Goal: Complete application form: Complete application form

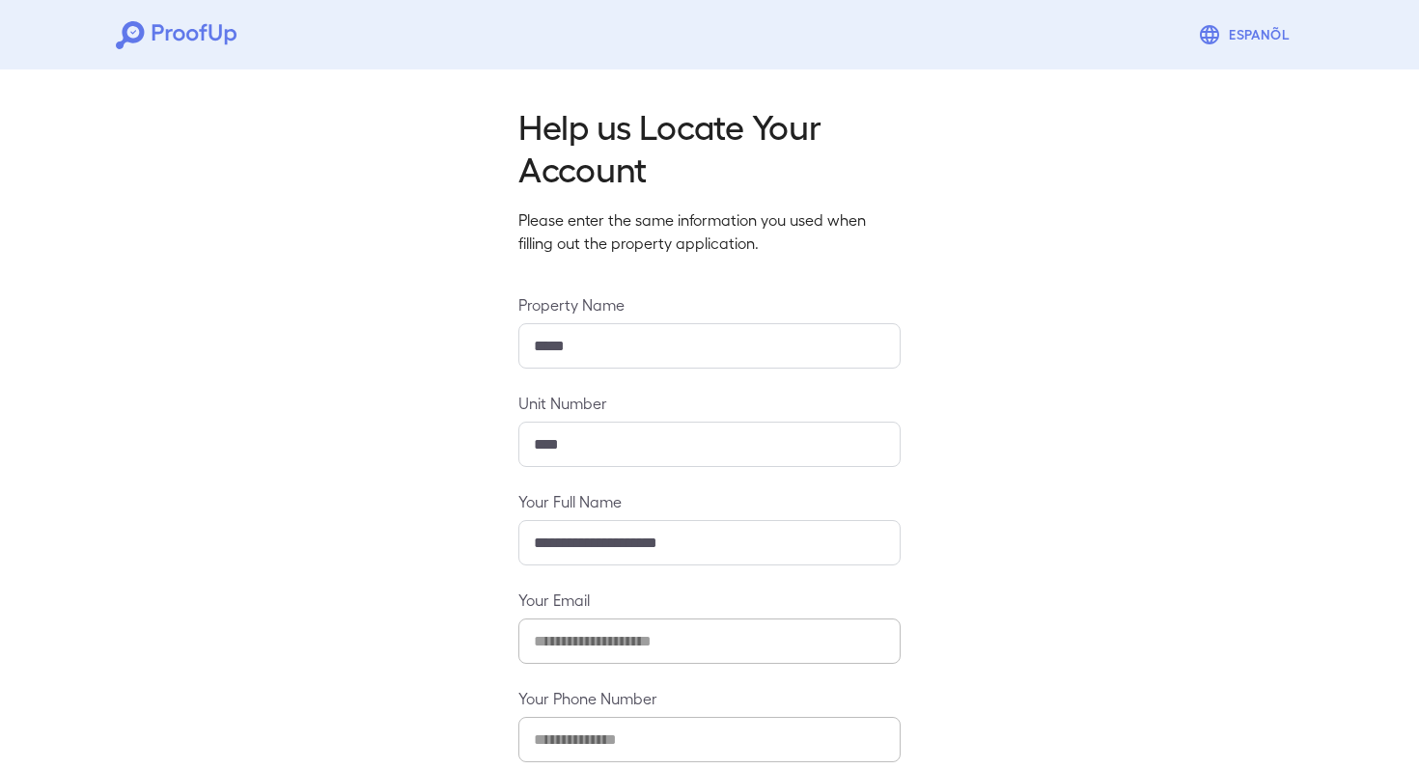
scroll to position [105, 0]
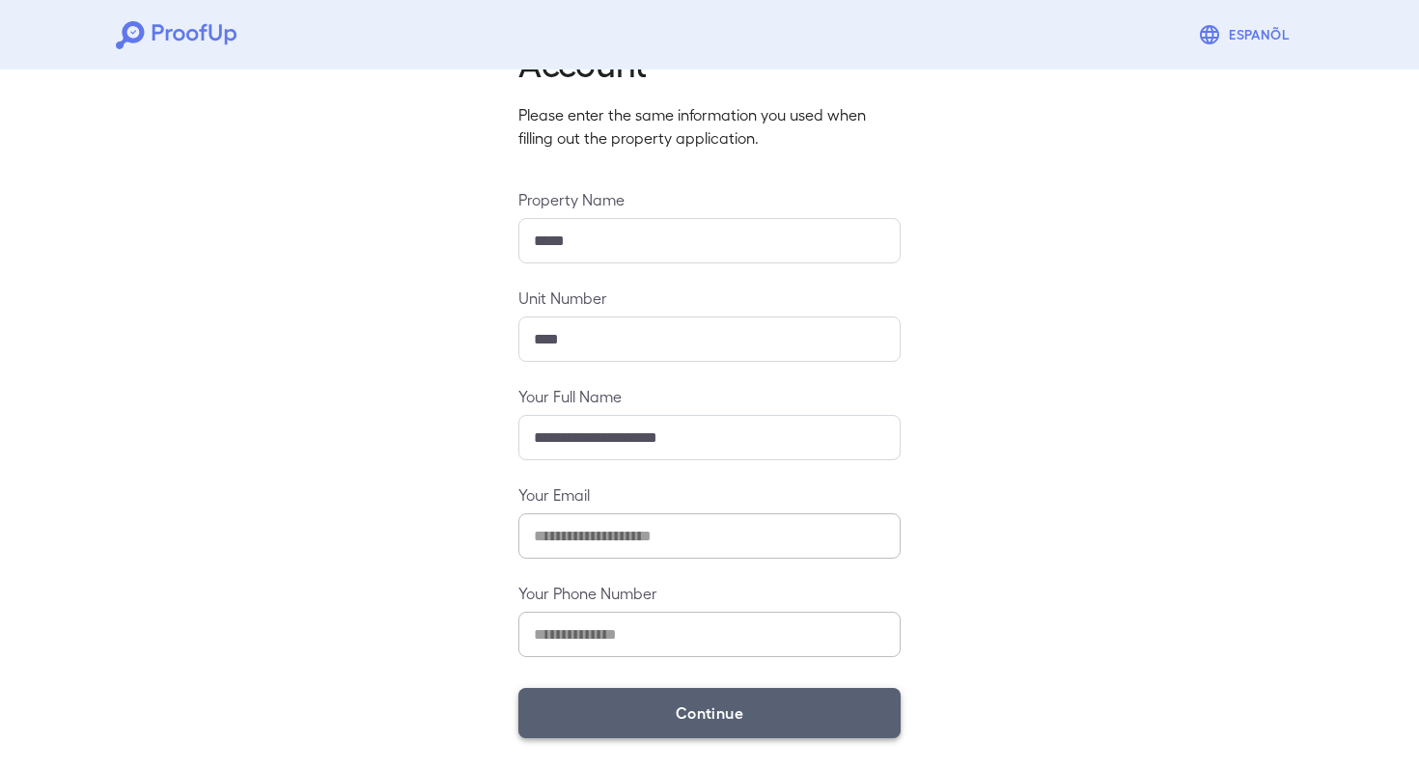
click at [719, 716] on button "Continue" at bounding box center [709, 713] width 382 height 50
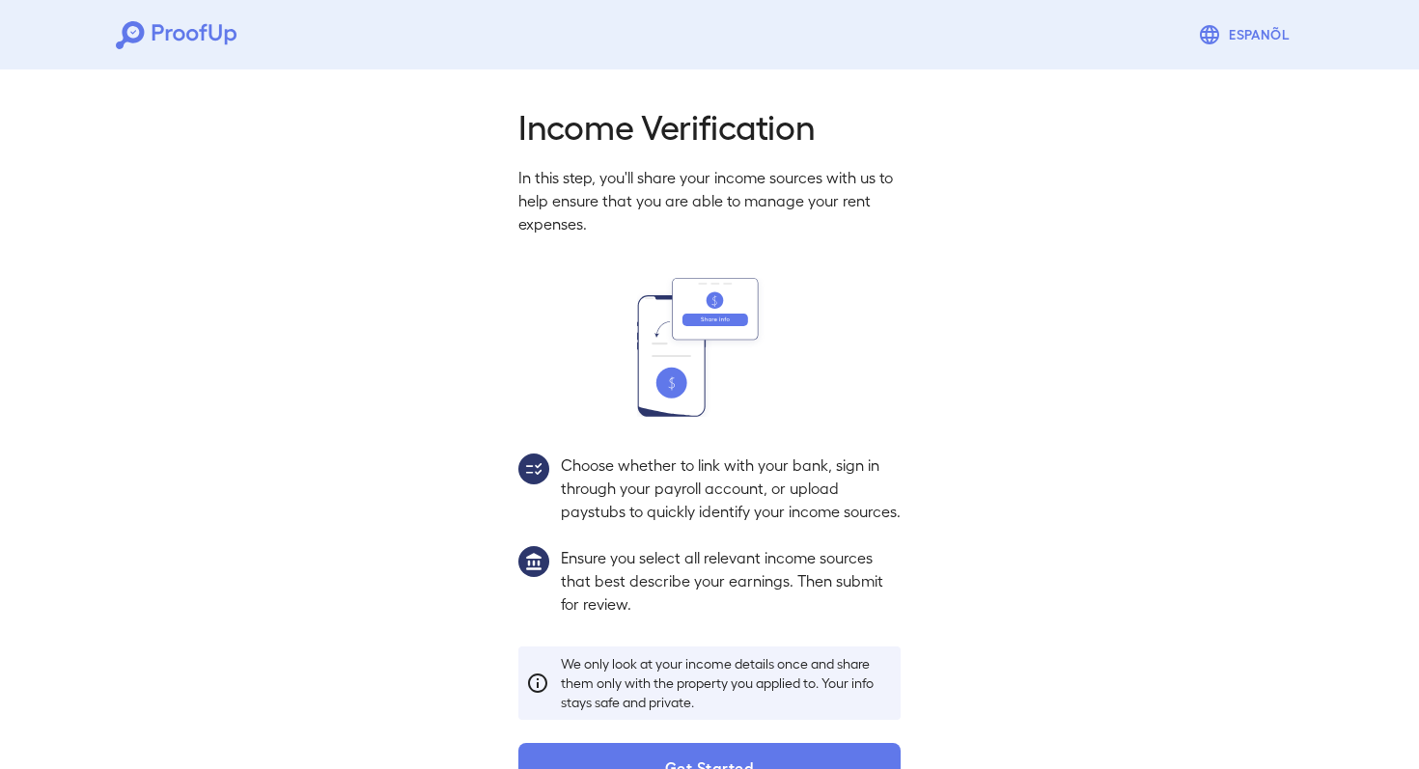
scroll to position [77, 0]
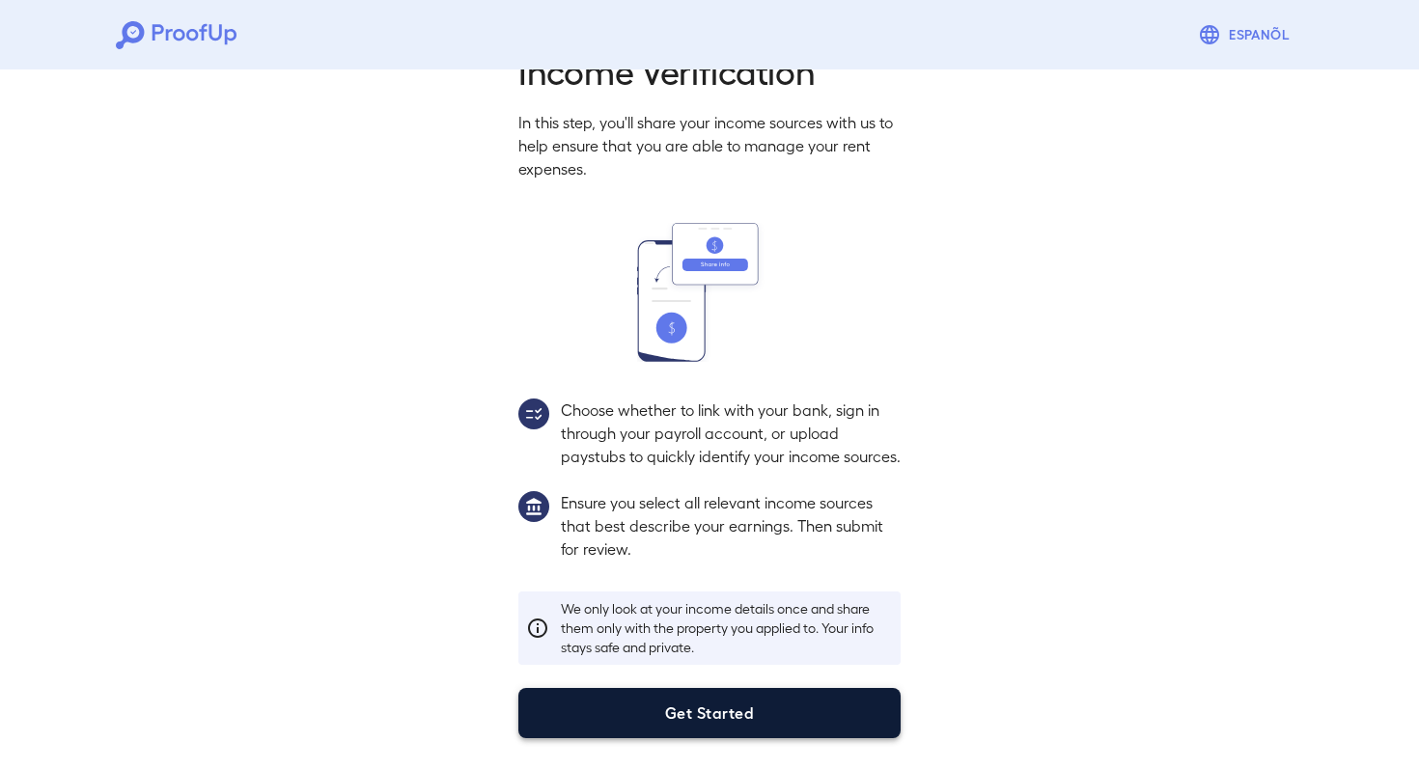
click at [784, 718] on button "Get Started" at bounding box center [709, 713] width 382 height 50
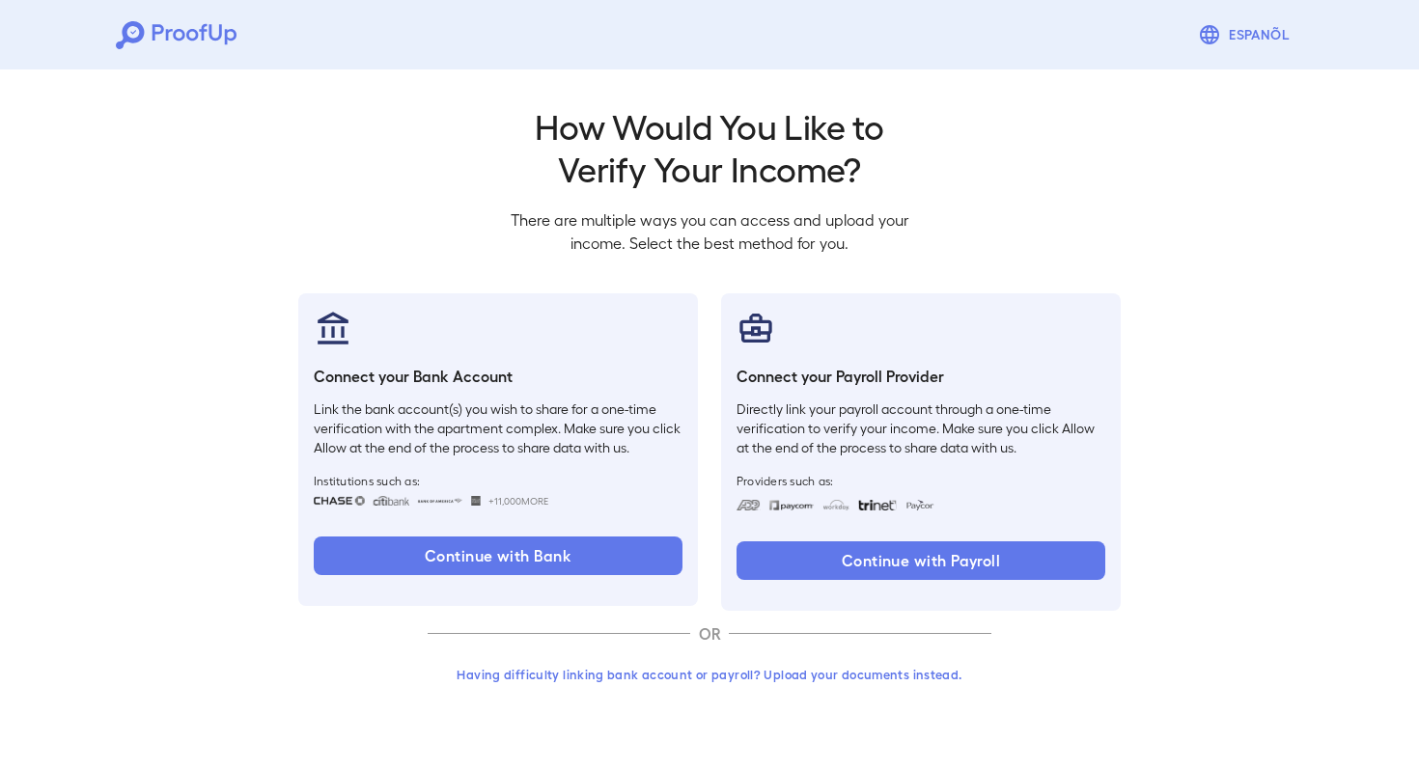
click at [684, 677] on button "Having difficulty linking bank account or payroll? Upload your documents instea…" at bounding box center [709, 674] width 564 height 35
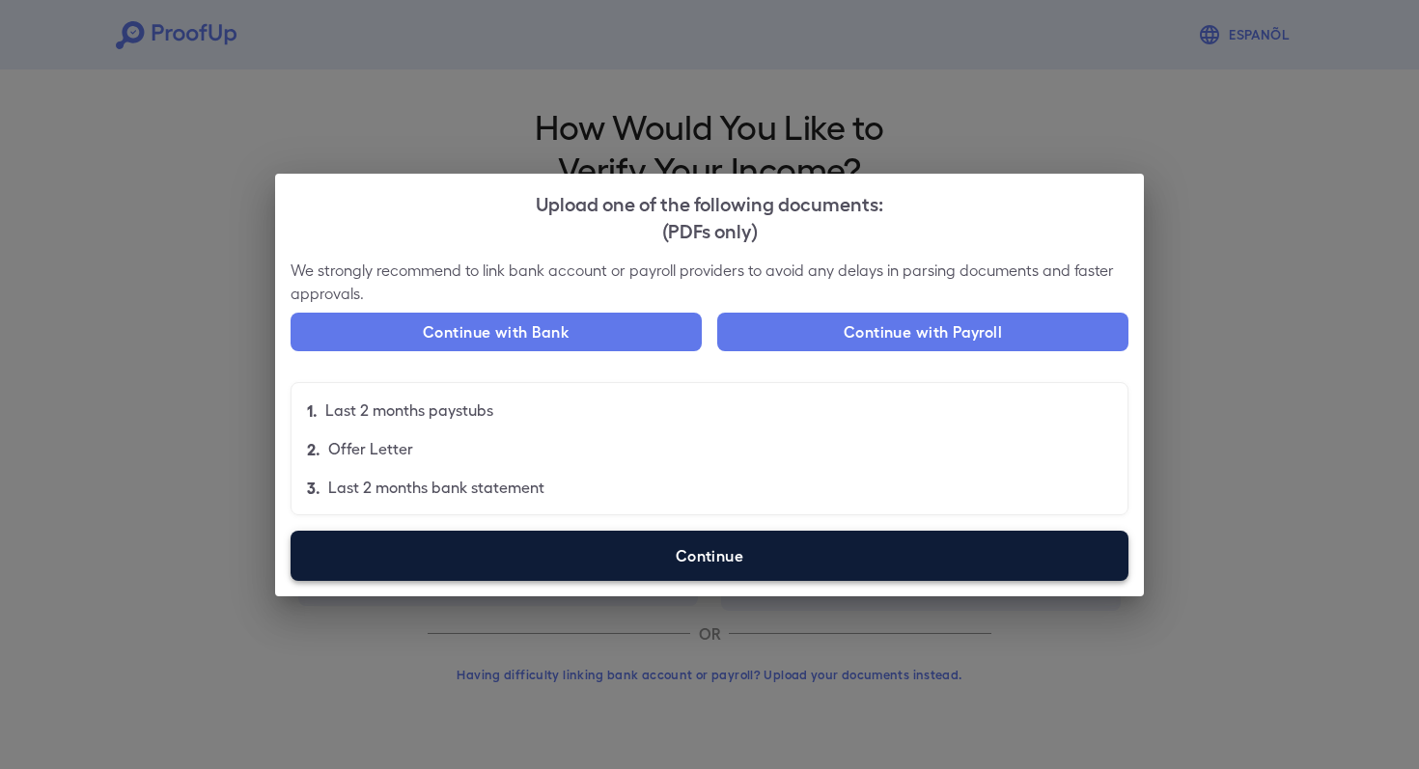
click at [702, 550] on label "Continue" at bounding box center [709, 556] width 838 height 50
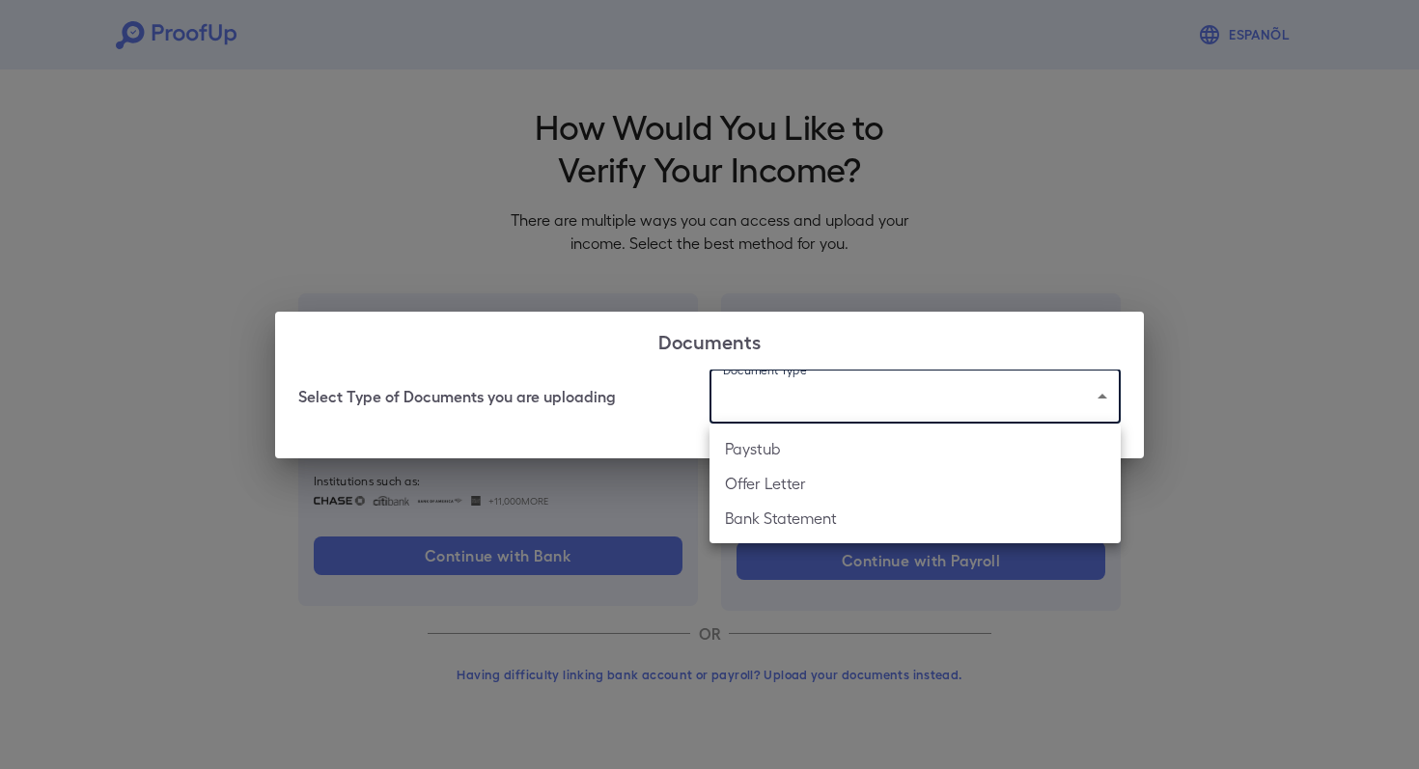
click at [873, 407] on body "Espanõl Go back How Would You Like to Verify Your Income? There are multiple wa…" at bounding box center [709, 368] width 1419 height 737
click at [812, 451] on li "Paystub" at bounding box center [914, 448] width 411 height 35
type input "*******"
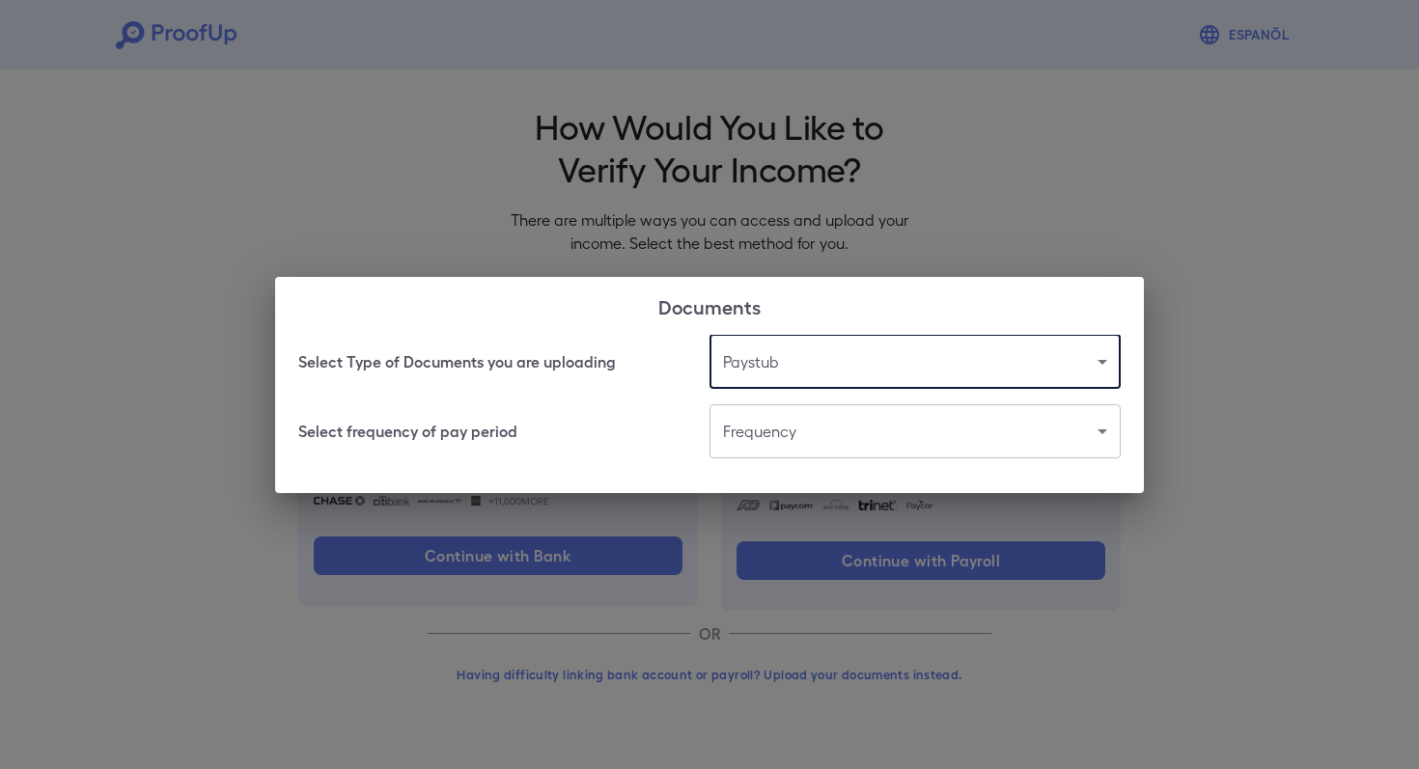
click at [776, 436] on body "Espanõl Go back How Would You Like to Verify Your Income? There are multiple wa…" at bounding box center [709, 368] width 1419 height 737
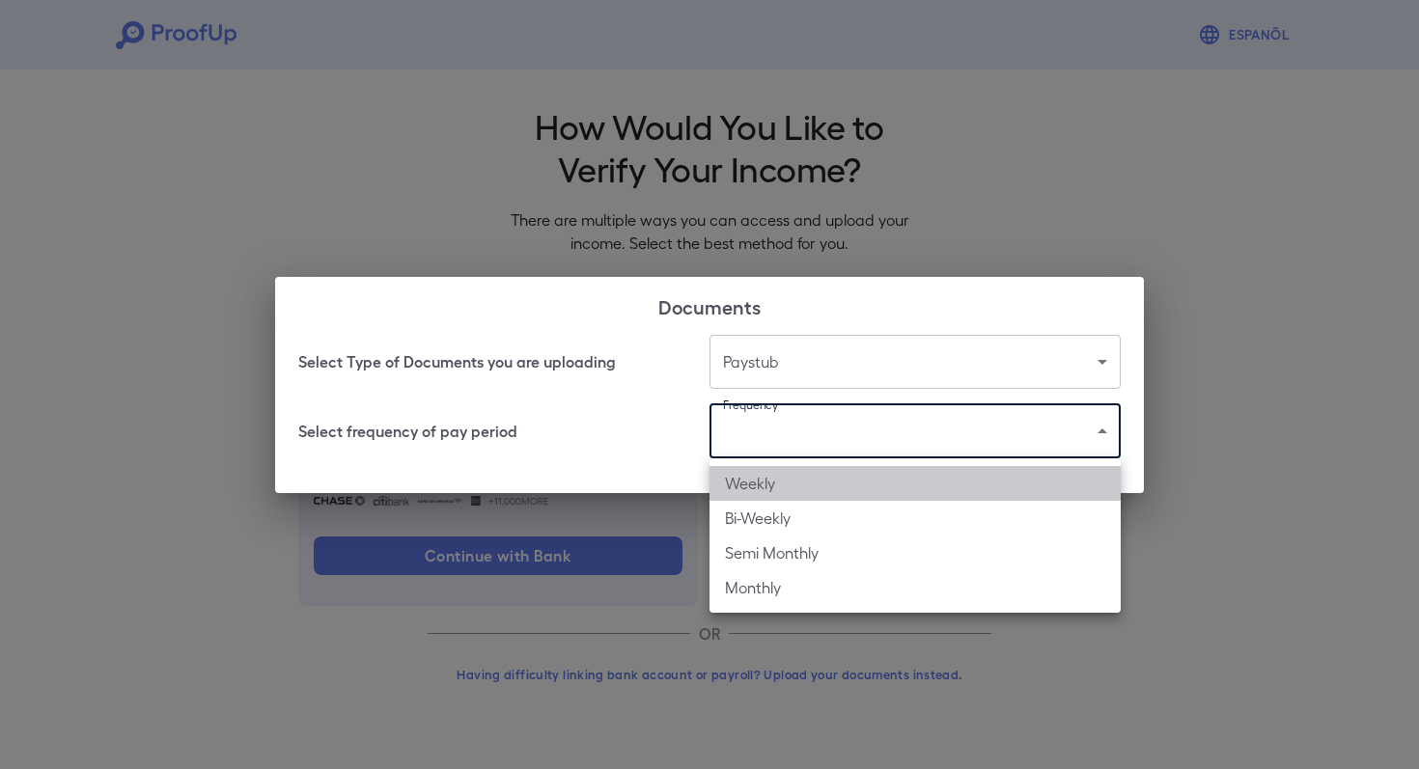
click at [762, 498] on li "Weekly" at bounding box center [914, 483] width 411 height 35
type input "******"
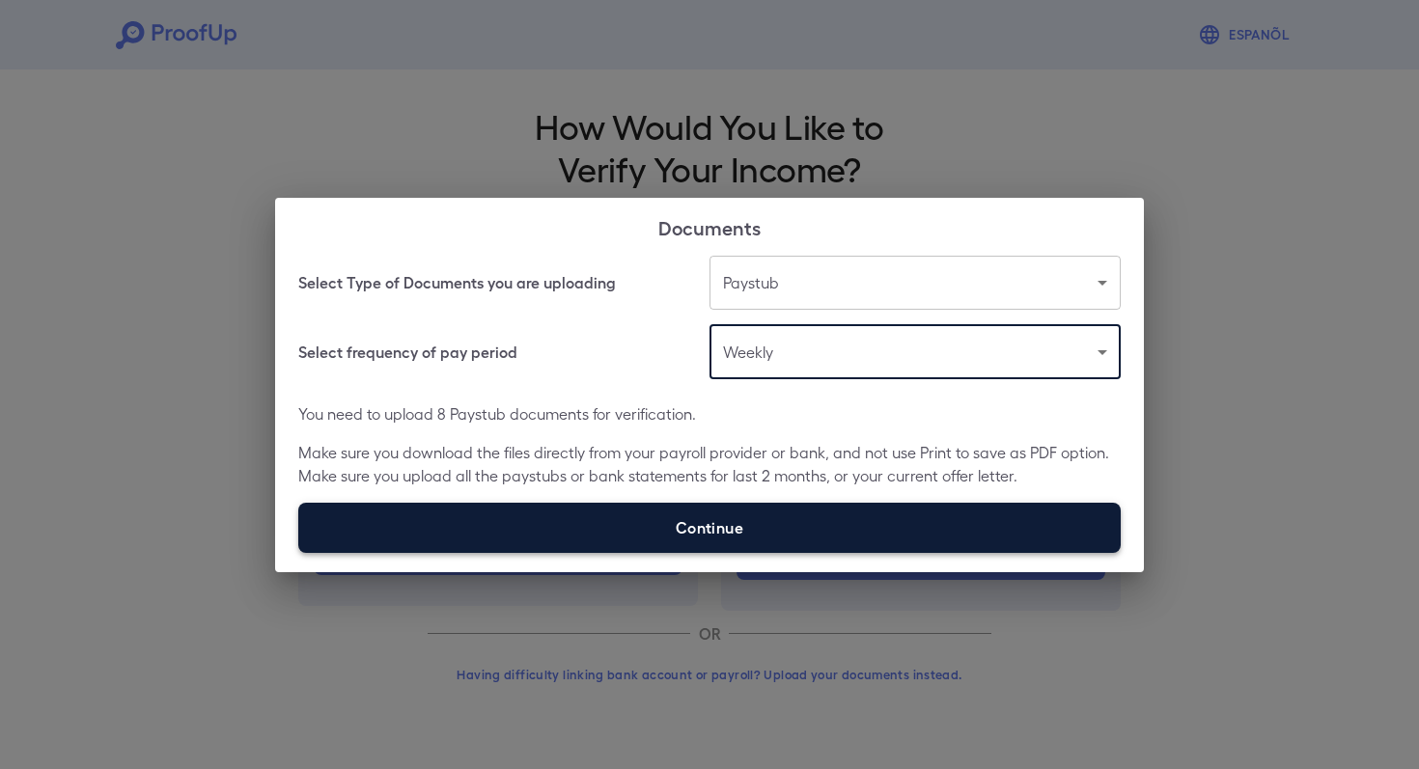
click at [804, 519] on label "Continue" at bounding box center [709, 528] width 822 height 50
click at [299, 552] on input "Continue" at bounding box center [298, 552] width 1 height 1
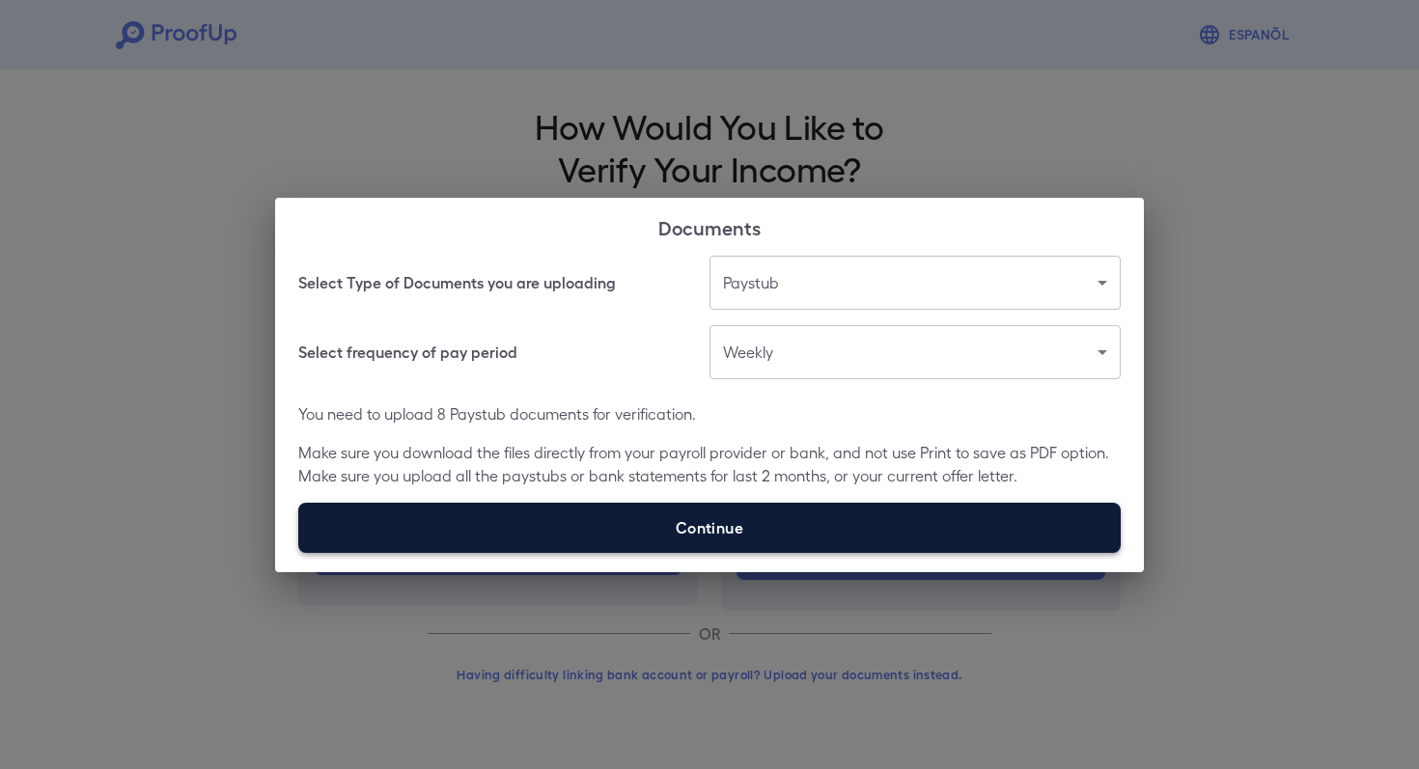
type input "**********"
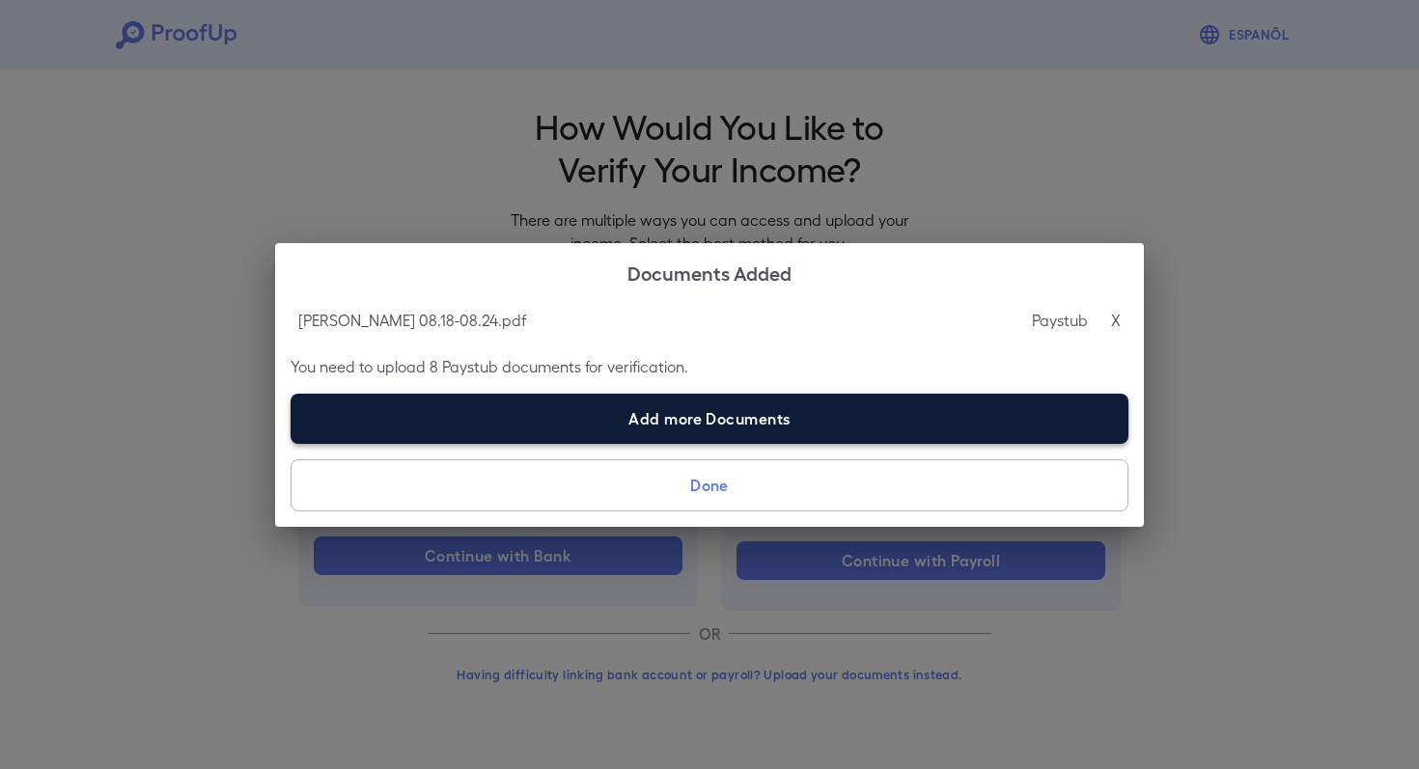
click at [858, 435] on label "Add more Documents" at bounding box center [709, 419] width 838 height 50
click at [291, 443] on input "Add more Documents" at bounding box center [290, 443] width 1 height 1
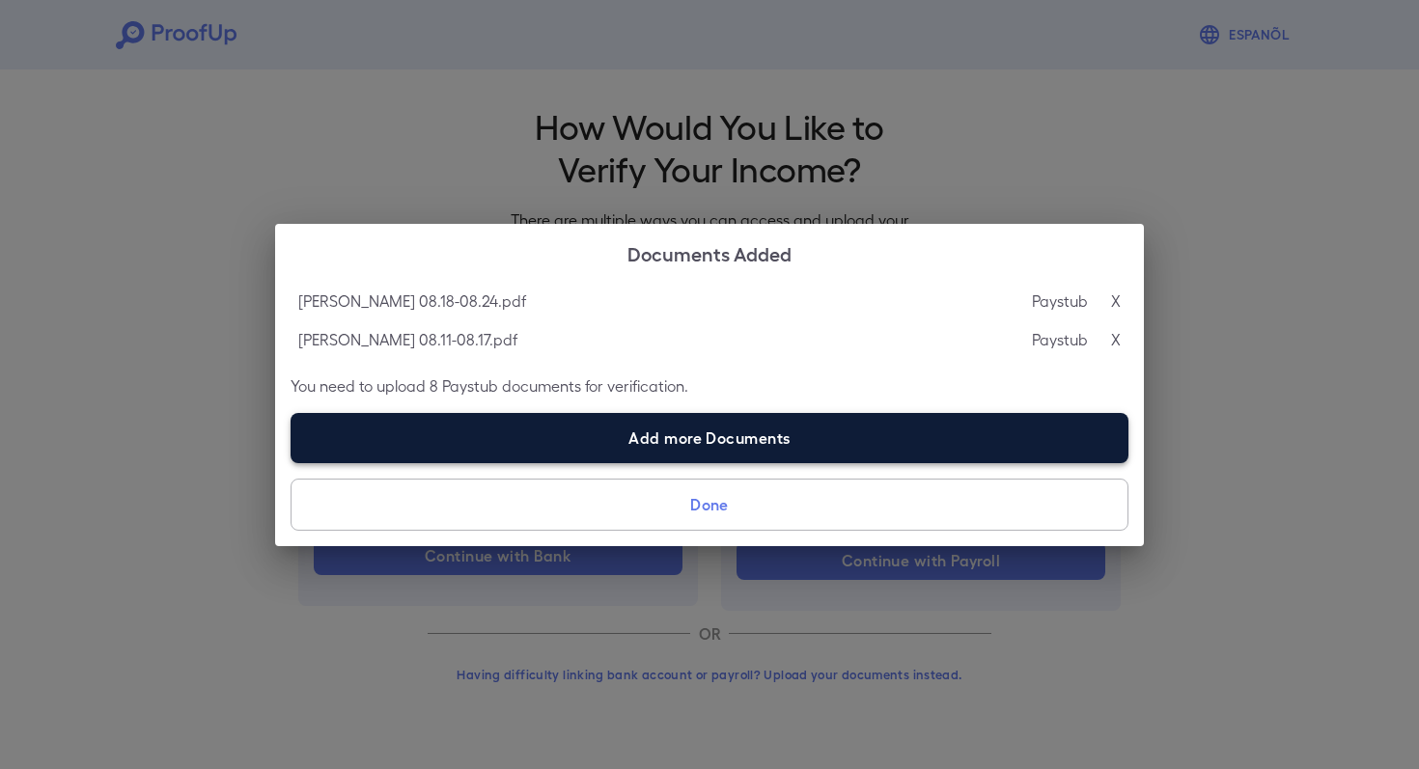
click at [737, 437] on label "Add more Documents" at bounding box center [709, 438] width 838 height 50
click at [291, 462] on input "Add more Documents" at bounding box center [290, 462] width 1 height 1
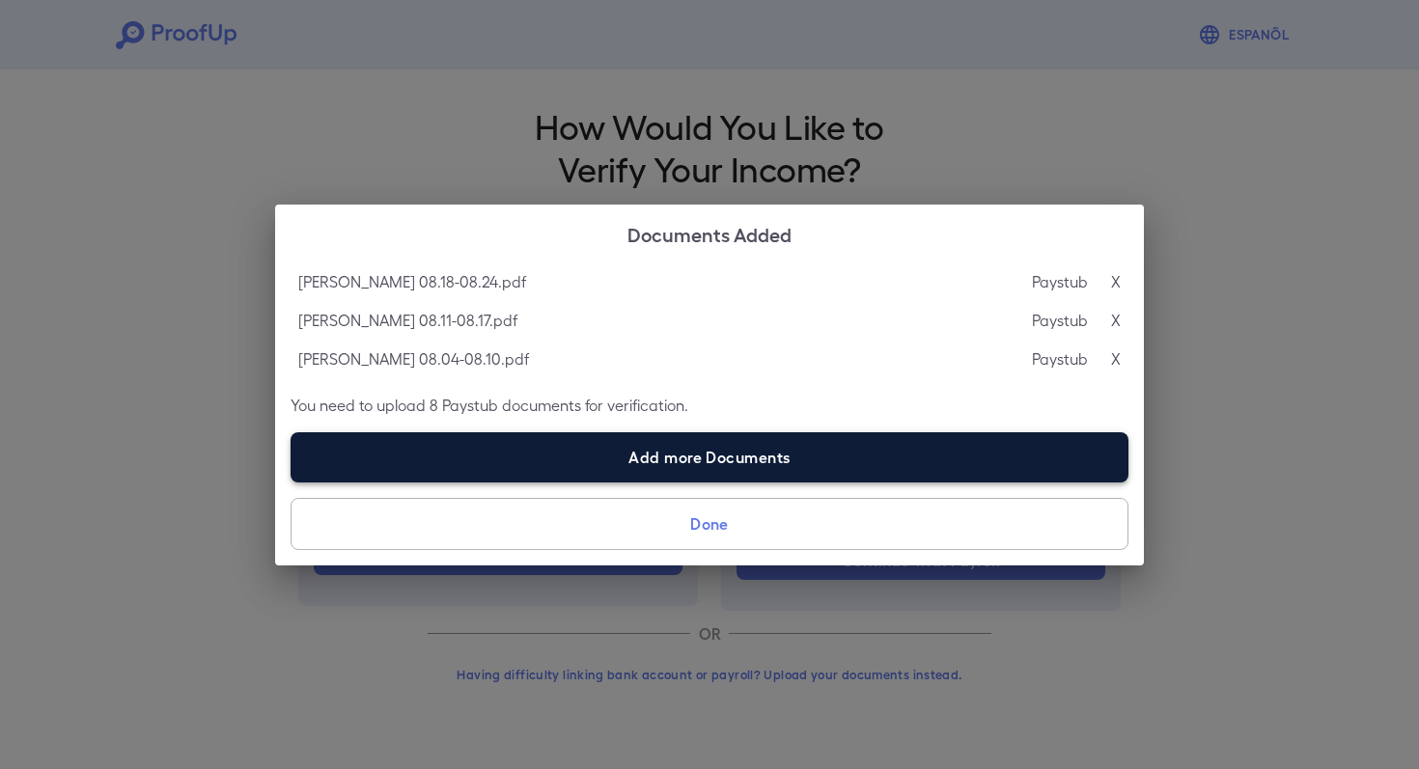
click at [675, 445] on label "Add more Documents" at bounding box center [709, 457] width 838 height 50
click at [291, 482] on input "Add more Documents" at bounding box center [290, 482] width 1 height 1
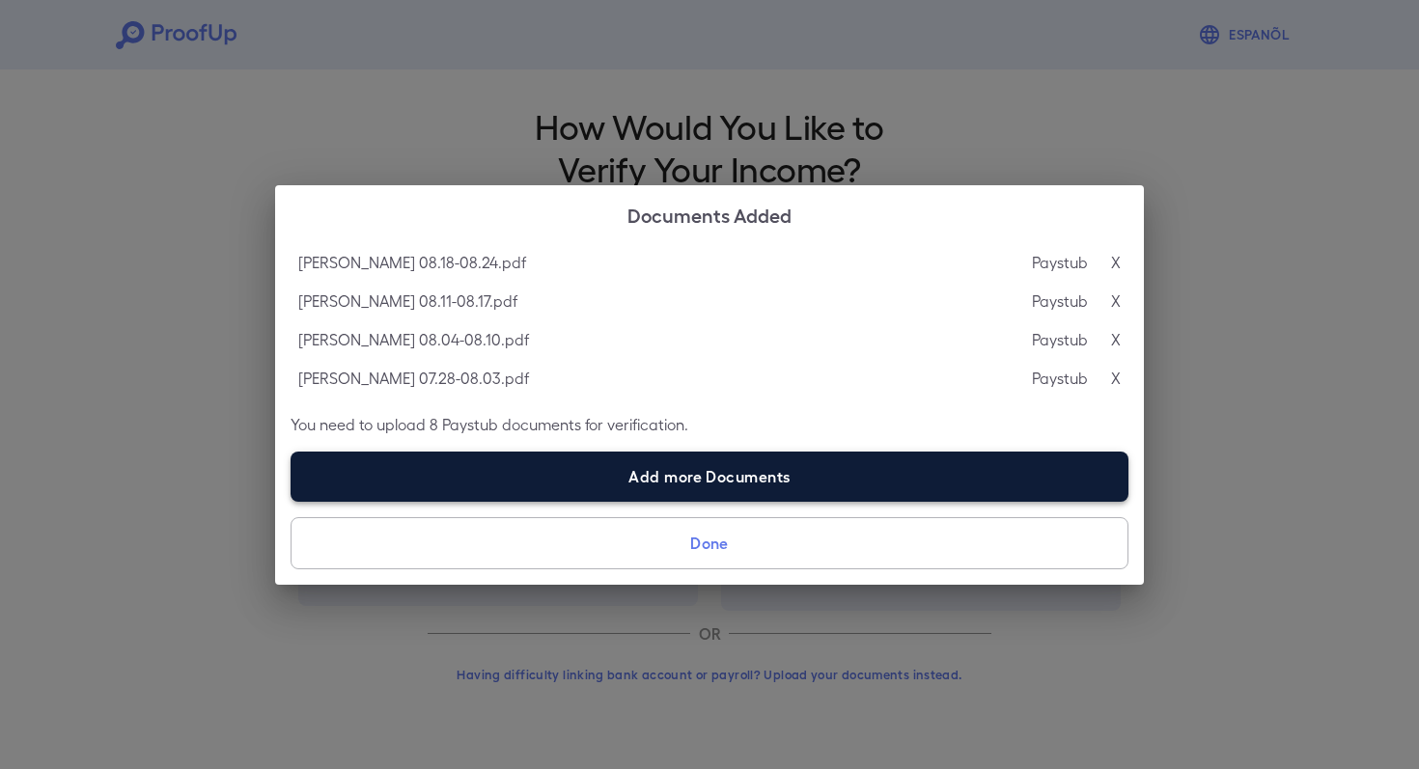
click at [673, 471] on label "Add more Documents" at bounding box center [709, 477] width 838 height 50
click at [291, 501] on input "Add more Documents" at bounding box center [290, 501] width 1 height 1
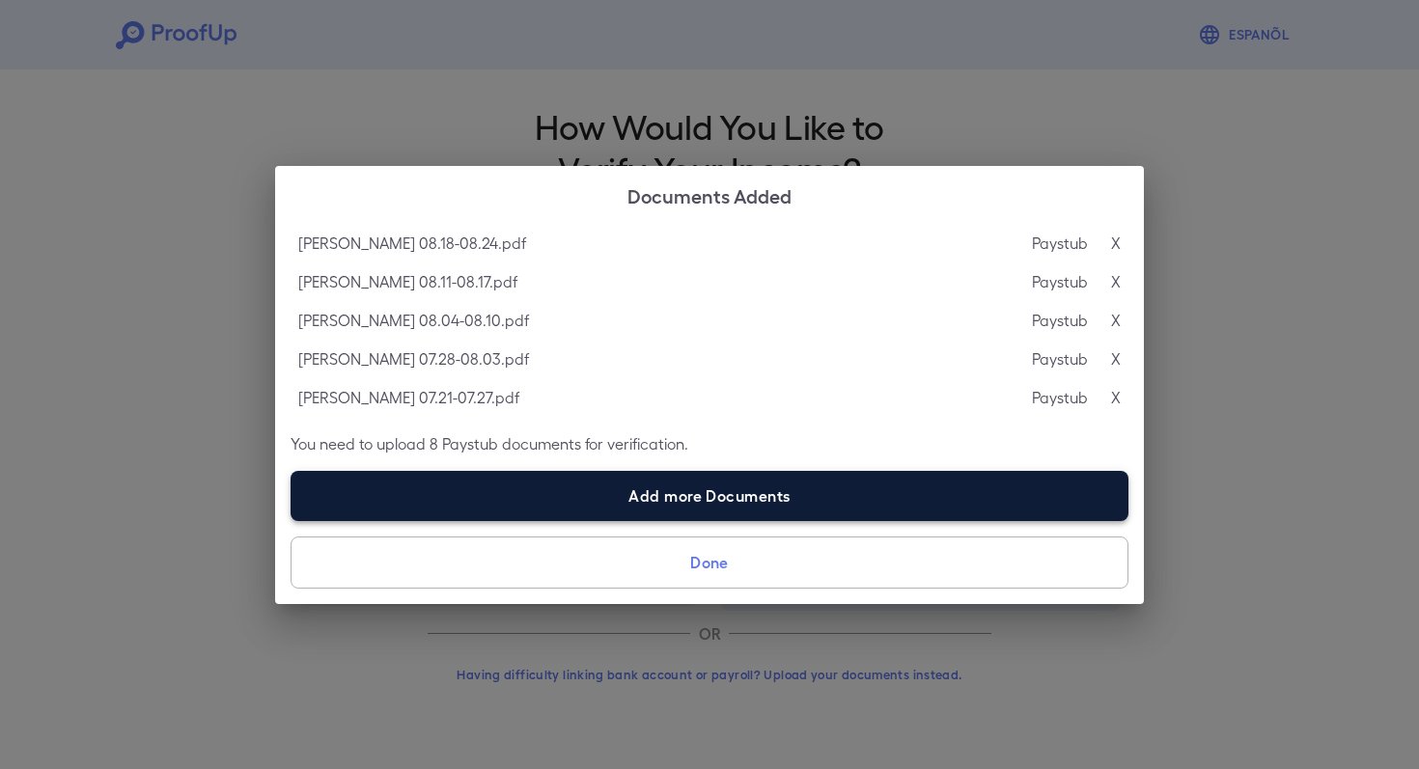
click at [668, 499] on label "Add more Documents" at bounding box center [709, 496] width 838 height 50
click at [291, 520] on input "Add more Documents" at bounding box center [290, 520] width 1 height 1
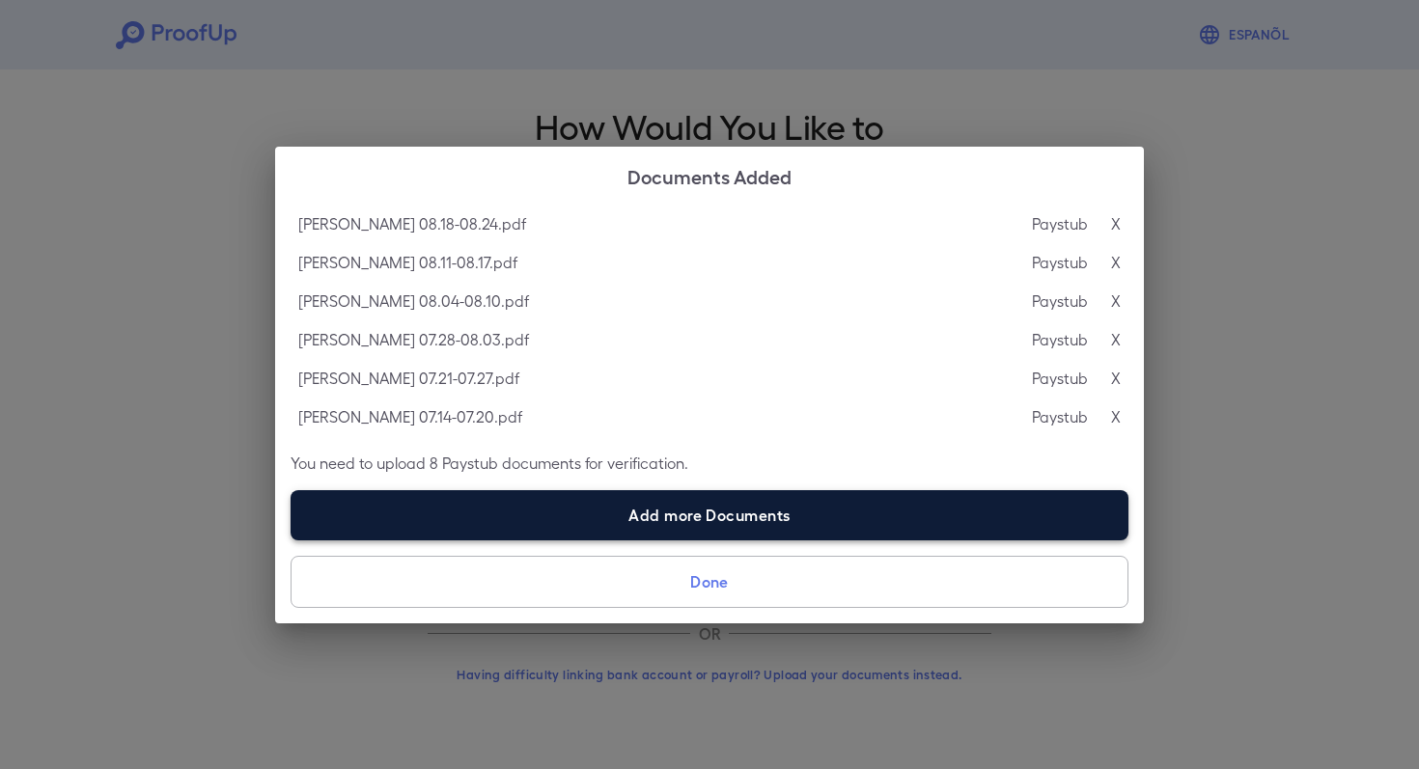
click at [654, 508] on label "Add more Documents" at bounding box center [709, 515] width 838 height 50
click at [291, 539] on input "Add more Documents" at bounding box center [290, 539] width 1 height 1
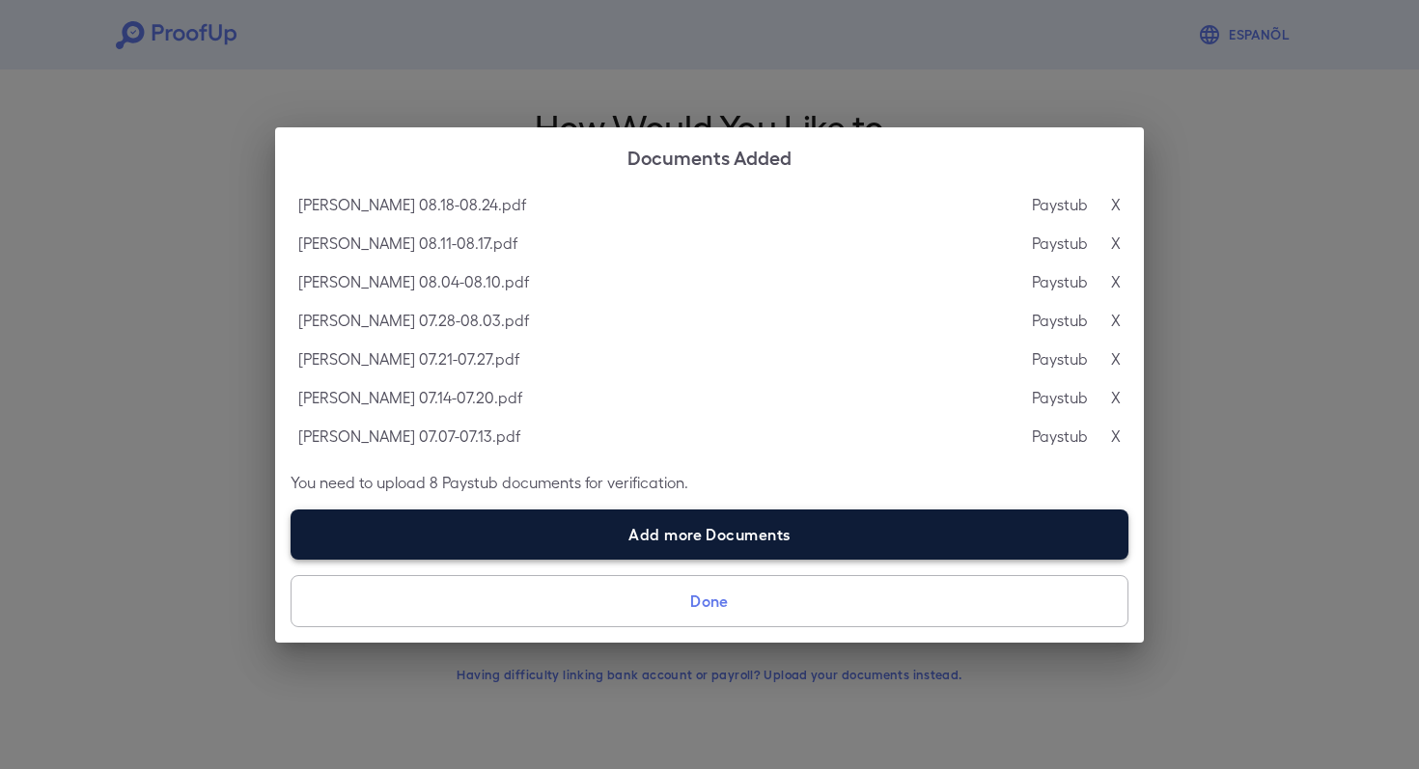
click at [689, 533] on label "Add more Documents" at bounding box center [709, 535] width 838 height 50
click at [291, 559] on input "Add more Documents" at bounding box center [290, 559] width 1 height 1
type input "**********"
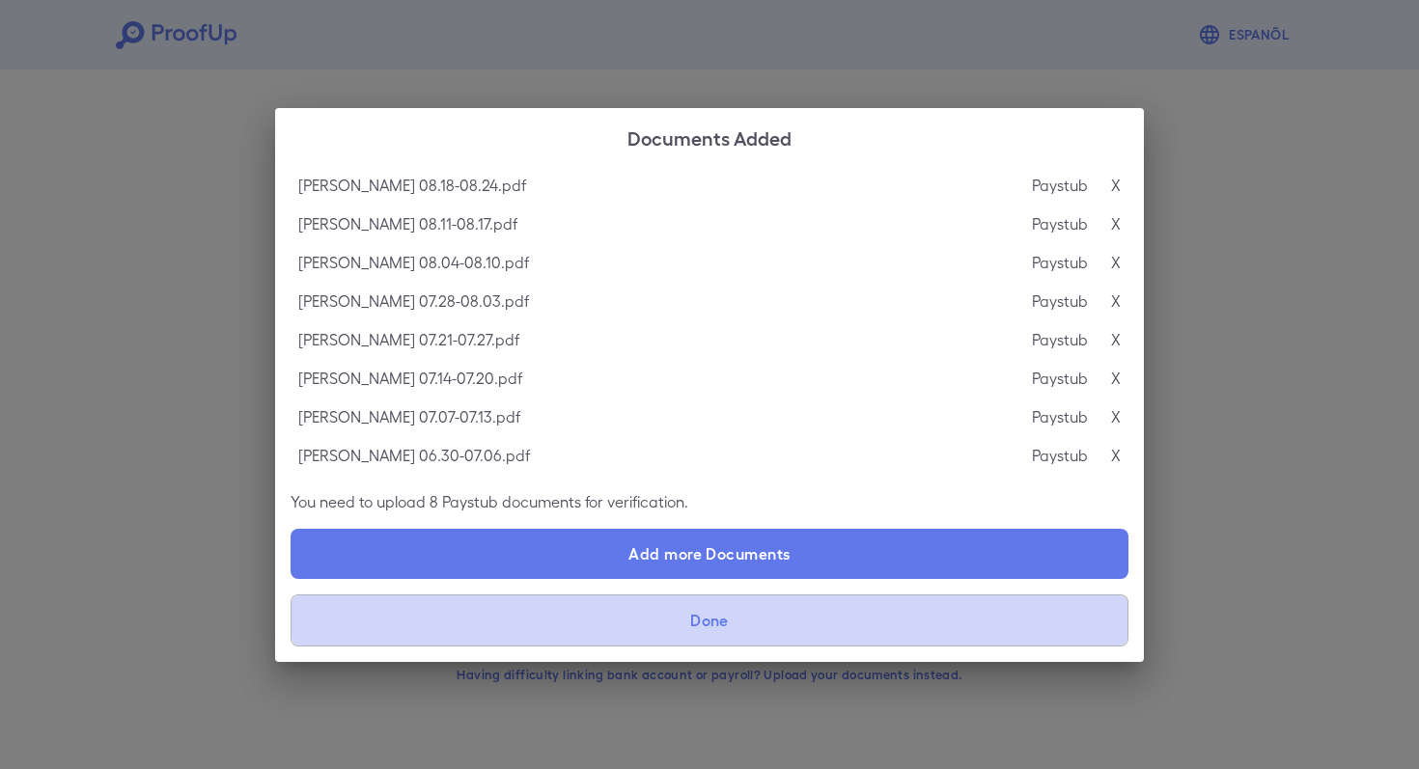
click at [738, 601] on button "Done" at bounding box center [709, 620] width 838 height 52
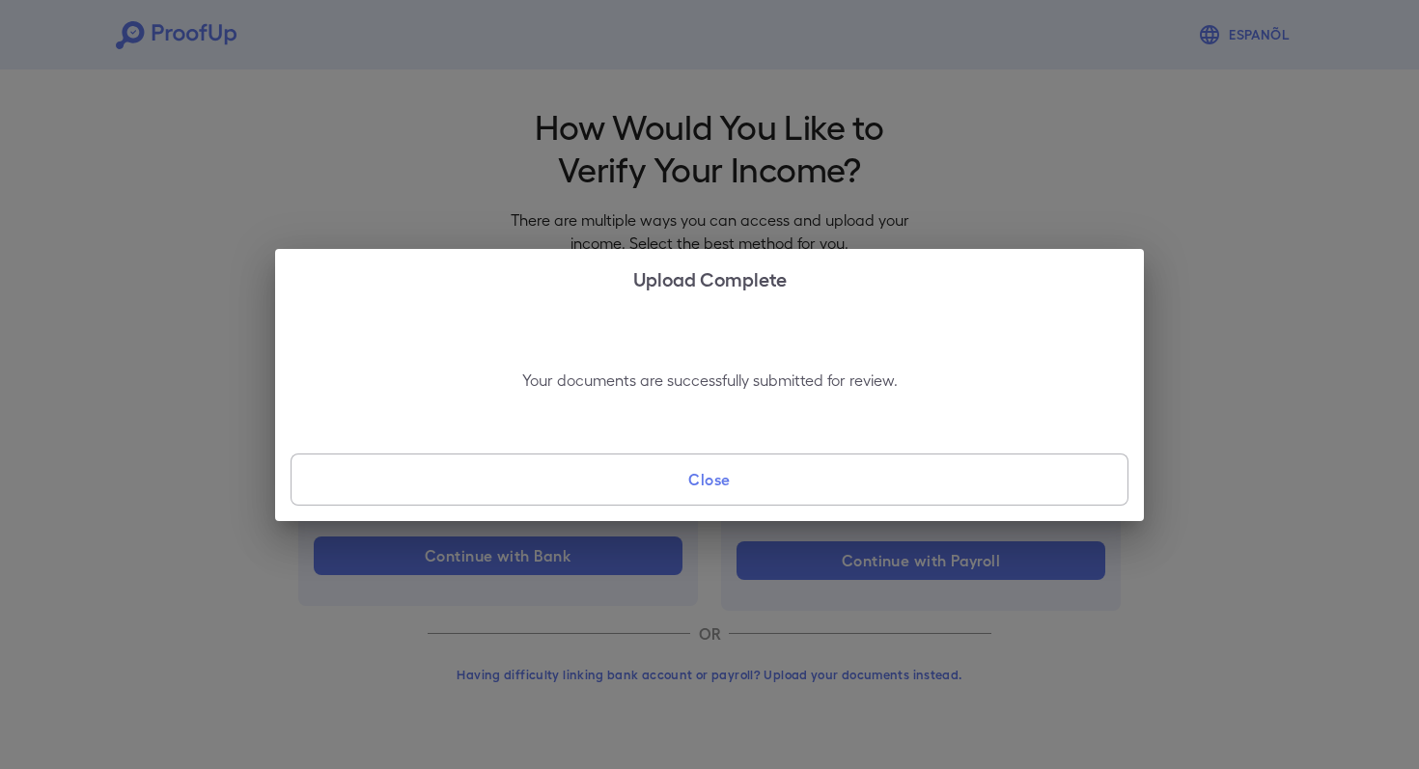
click at [769, 479] on button "Close" at bounding box center [709, 480] width 838 height 52
